Goal: Information Seeking & Learning: Learn about a topic

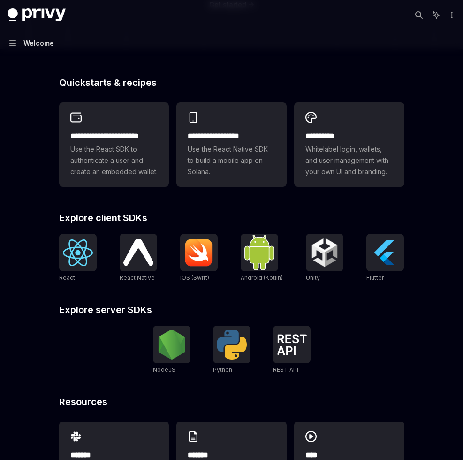
scroll to position [274, 0]
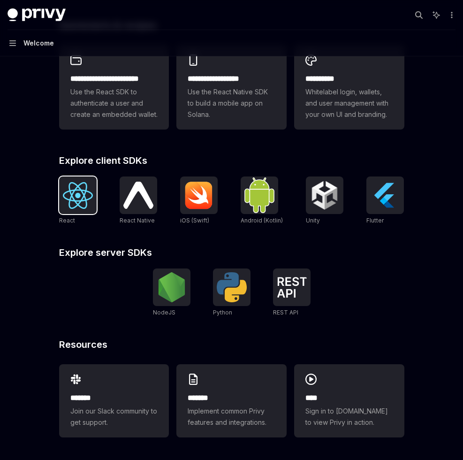
click at [82, 207] on img at bounding box center [78, 195] width 30 height 27
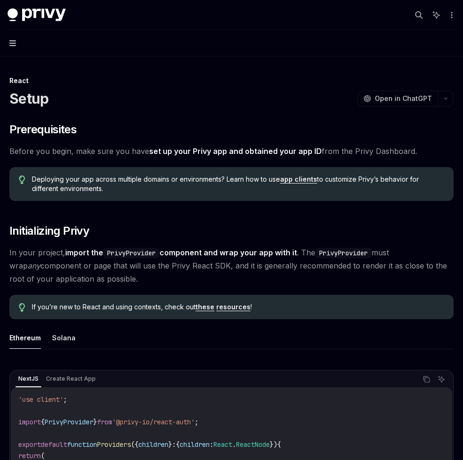
click at [10, 46] on button "Navigation" at bounding box center [231, 43] width 463 height 26
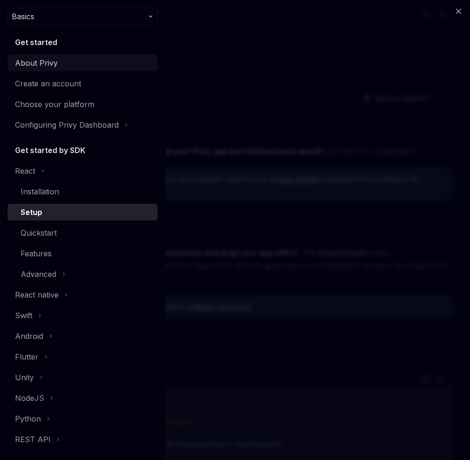
click at [40, 67] on div "About Privy" at bounding box center [36, 62] width 43 height 11
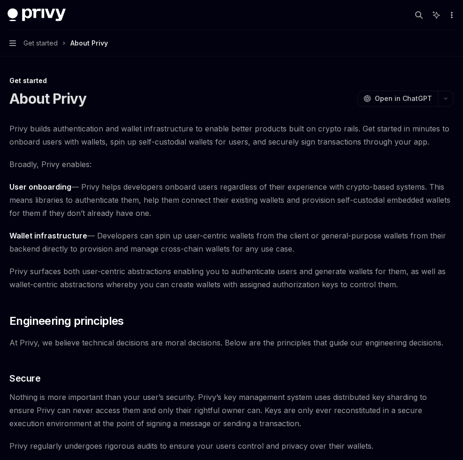
click at [453, 15] on icon "More actions" at bounding box center [452, 15] width 8 height 8
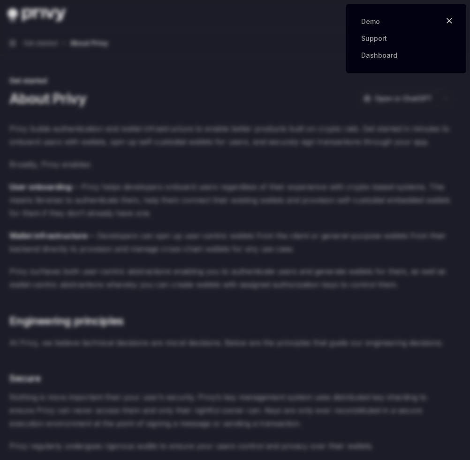
click at [452, 20] on icon "button" at bounding box center [449, 20] width 7 height 9
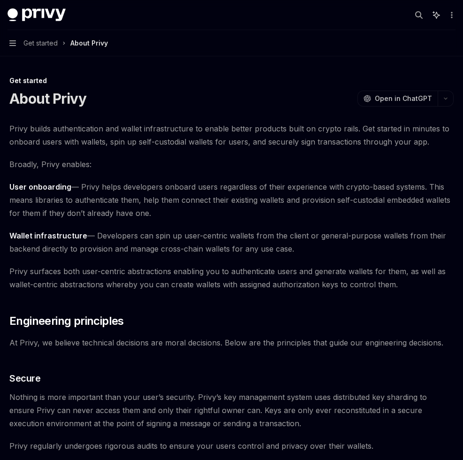
click at [432, 15] on icon at bounding box center [436, 15] width 8 height 8
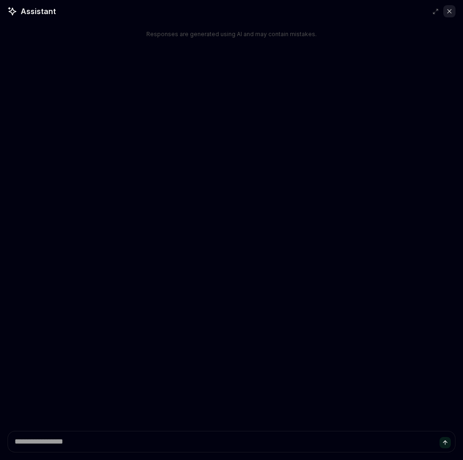
click at [452, 13] on icon at bounding box center [449, 11] width 7 height 7
type textarea "*"
